Goal: Find specific page/section: Find specific page/section

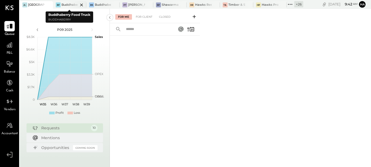
click at [70, 5] on div at bounding box center [76, 4] width 19 height 7
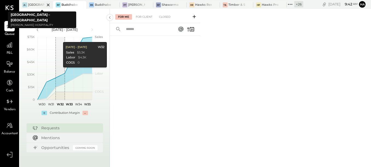
click at [48, 5] on icon at bounding box center [48, 5] width 3 height 3
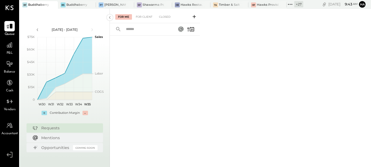
click at [300, 5] on div "+ 27" at bounding box center [298, 4] width 9 height 6
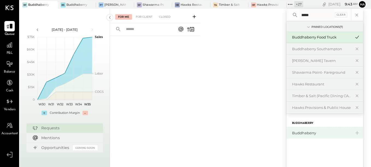
type input "*****"
click at [324, 132] on div "Buddhaberry" at bounding box center [321, 133] width 59 height 5
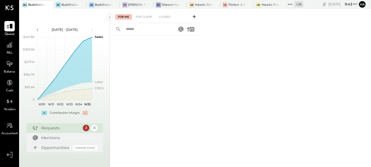
click at [298, 4] on div "+ 26" at bounding box center [298, 4] width 9 height 6
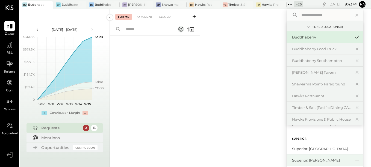
scroll to position [136, 0]
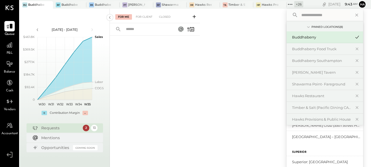
drag, startPoint x: 319, startPoint y: 137, endPoint x: 184, endPoint y: 107, distance: 138.8
click at [184, 107] on div at bounding box center [155, 95] width 90 height 118
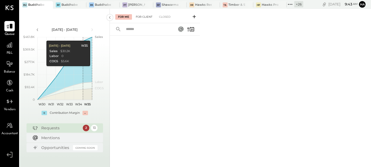
click at [147, 17] on div "For Client" at bounding box center [144, 16] width 22 height 5
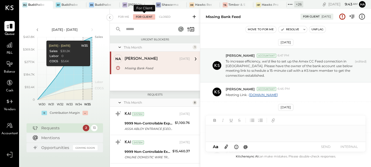
scroll to position [198, 0]
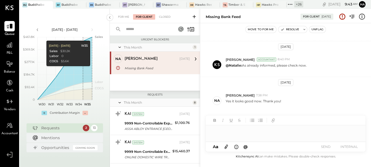
click at [145, 60] on div "[PERSON_NAME]" at bounding box center [152, 58] width 54 height 5
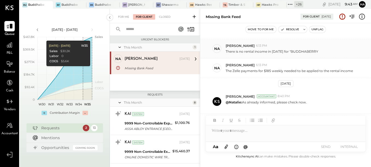
scroll to position [171, 0]
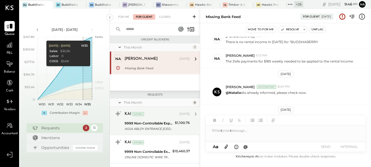
click at [169, 126] on div "9999 Non-Controllable Expenses:Other Income and Expenses:To Be Classified P&L" at bounding box center [149, 123] width 49 height 5
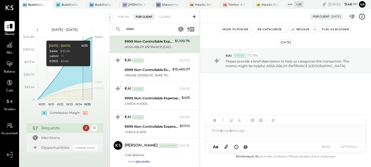
scroll to position [109, 0]
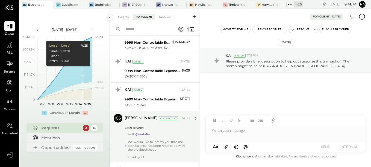
click at [161, 135] on div "Hello @[PERSON_NAME] , We would like to inform you that The cash balance has be…" at bounding box center [159, 145] width 62 height 27
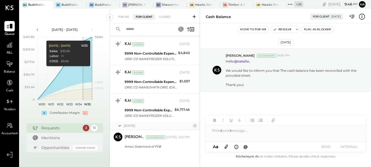
scroll to position [328, 0]
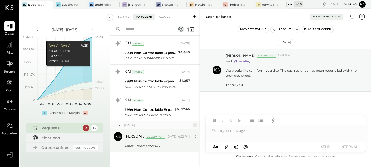
click at [141, 150] on div "[PERSON_NAME] Accountant [PERSON_NAME] Accountant [DATE], 4:52 PM Amex Statemen…" at bounding box center [155, 140] width 90 height 23
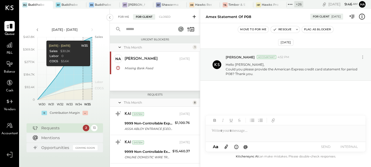
click at [120, 17] on div "For Me" at bounding box center [123, 16] width 17 height 5
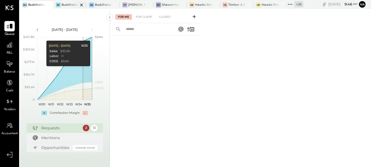
click at [67, 4] on div at bounding box center [76, 4] width 19 height 7
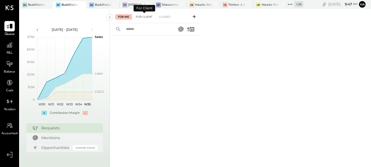
click at [143, 19] on div "For Client" at bounding box center [144, 16] width 22 height 5
click at [234, 4] on div at bounding box center [243, 4] width 19 height 7
